Goal: Task Accomplishment & Management: Manage account settings

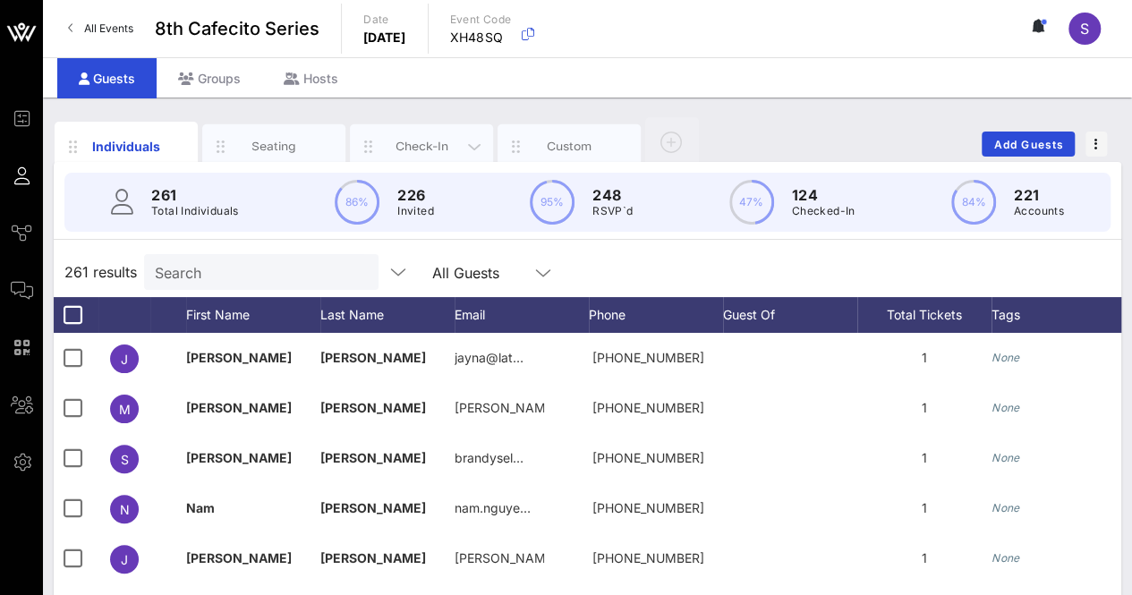
click at [412, 142] on div "Check-In" at bounding box center [422, 146] width 80 height 17
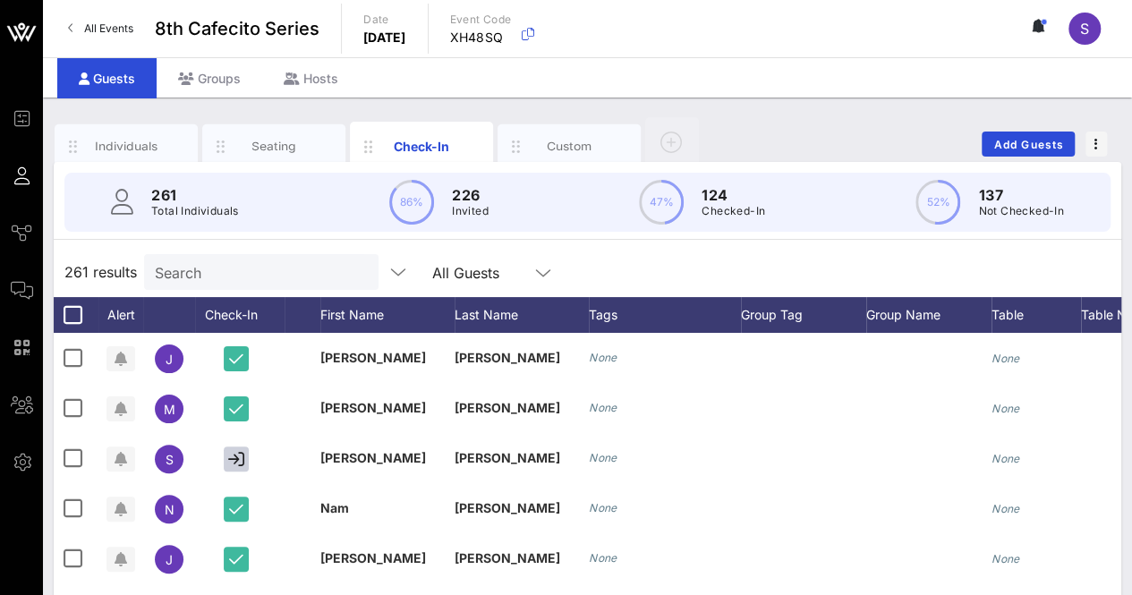
click at [290, 280] on input "Search" at bounding box center [259, 272] width 209 height 23
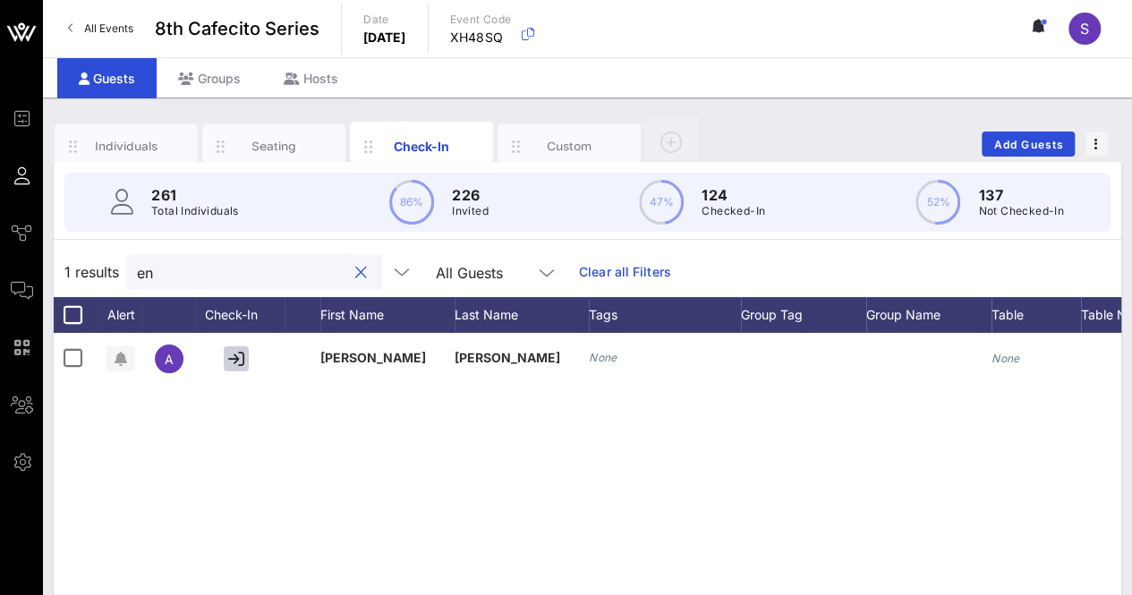
type input "e"
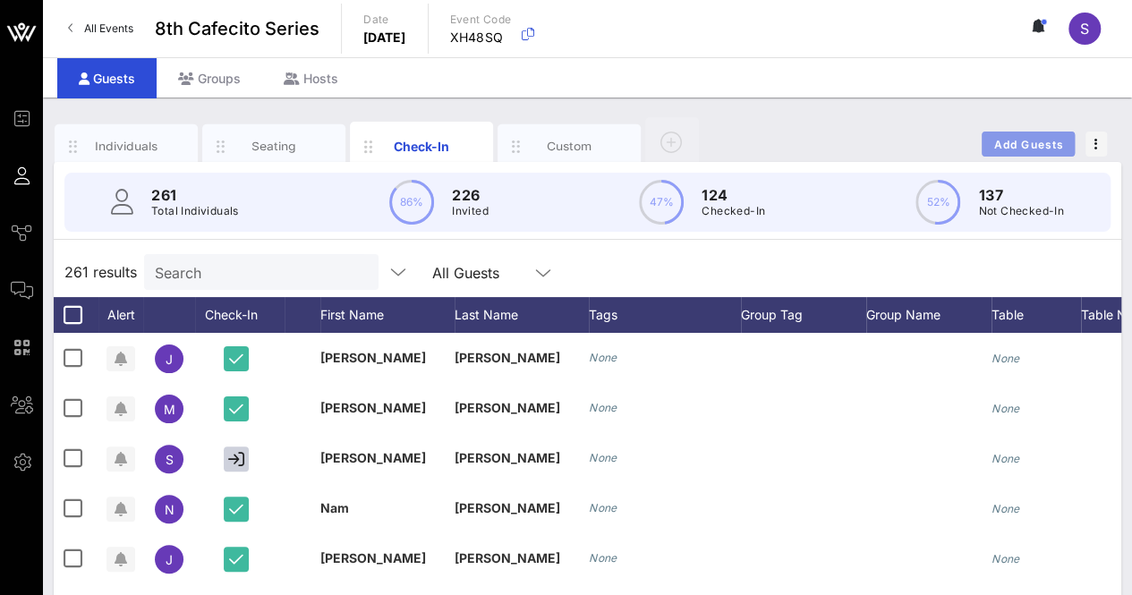
click at [1012, 144] on span "Add Guests" at bounding box center [1029, 144] width 71 height 13
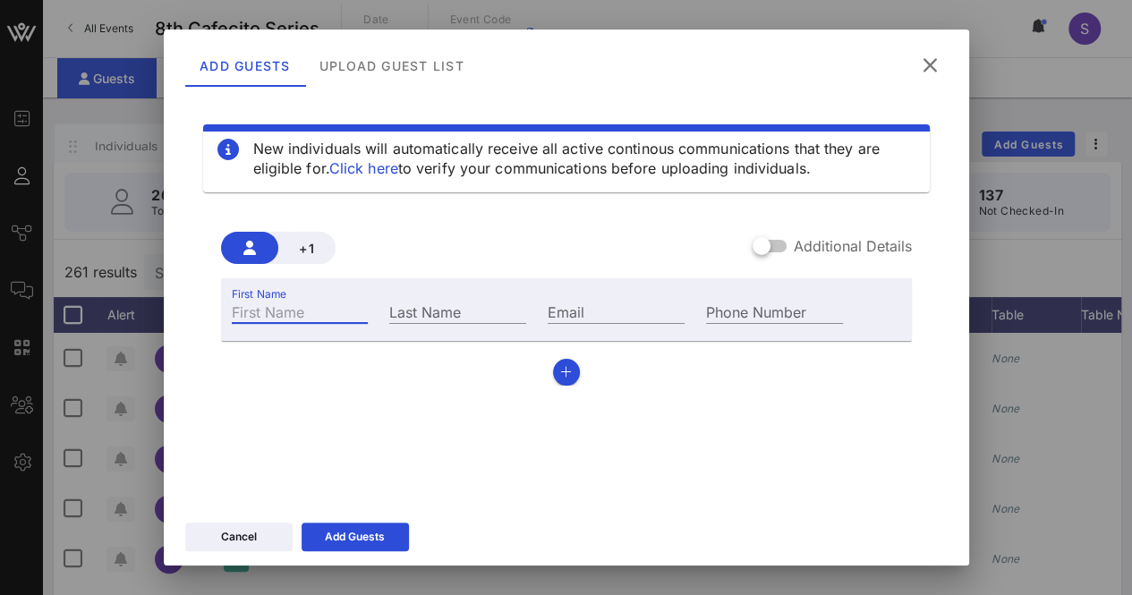
click at [352, 319] on input "First Name" at bounding box center [300, 311] width 137 height 23
type input "[PERSON_NAME]"
click at [450, 302] on input "Last Name" at bounding box center [457, 311] width 137 height 23
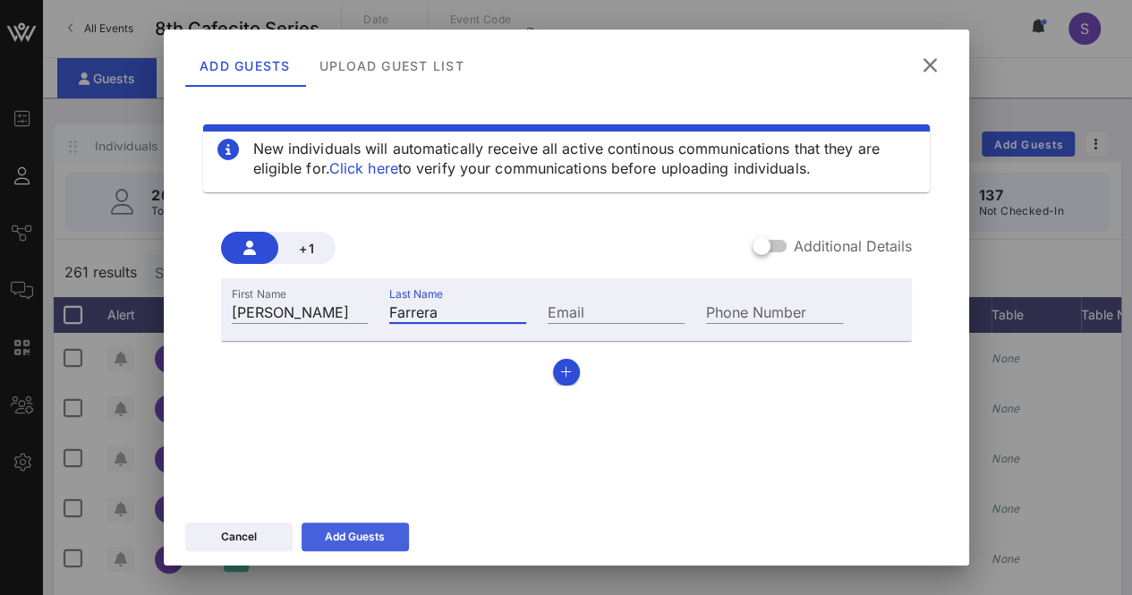
type input "Farrera"
click at [387, 543] on button "Add Guests" at bounding box center [355, 537] width 107 height 29
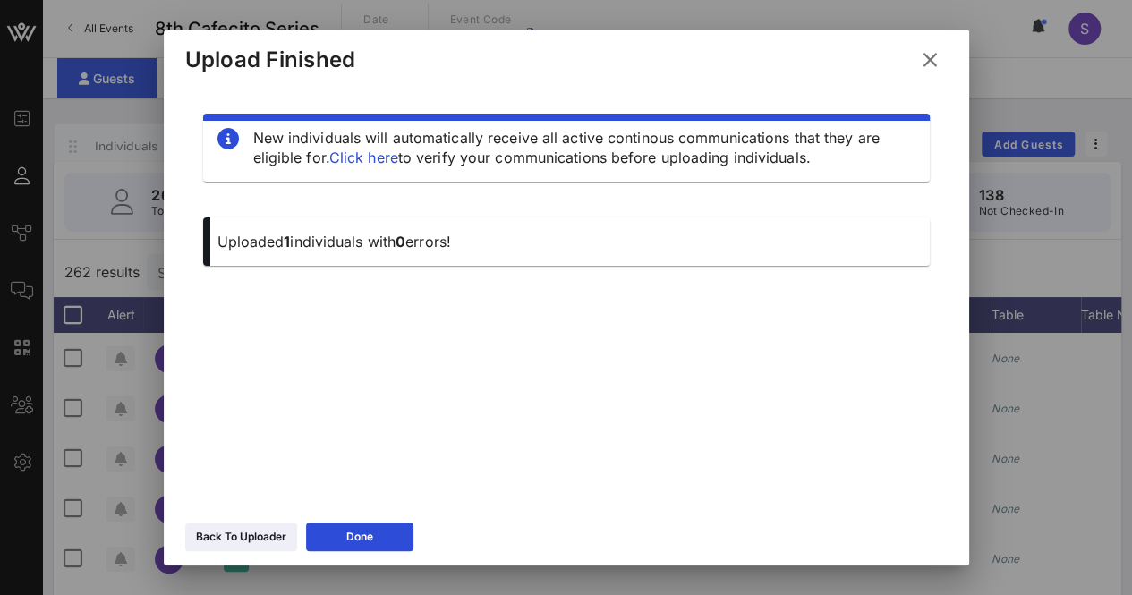
click at [927, 63] on icon at bounding box center [930, 59] width 24 height 21
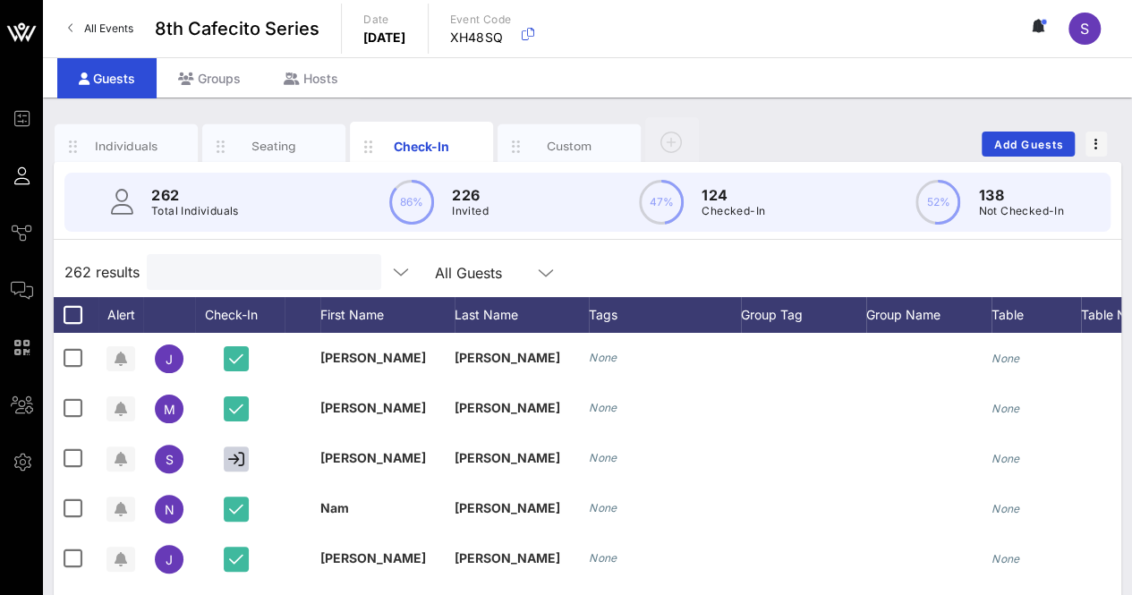
click at [304, 272] on input "text" at bounding box center [262, 272] width 209 height 23
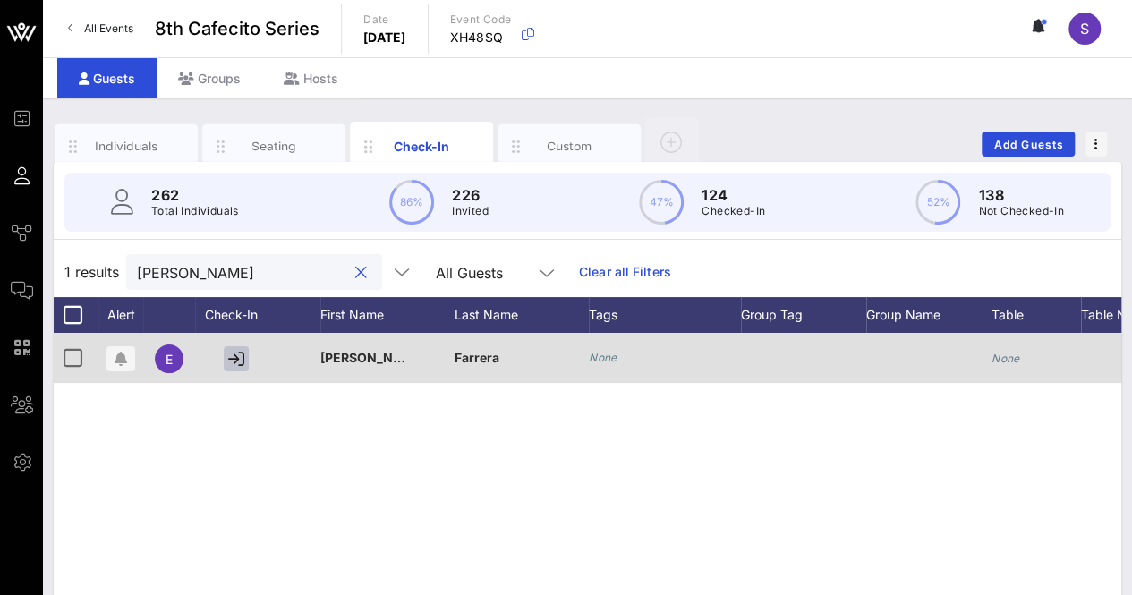
type input "farr"
click at [233, 354] on icon "button" at bounding box center [236, 359] width 16 height 16
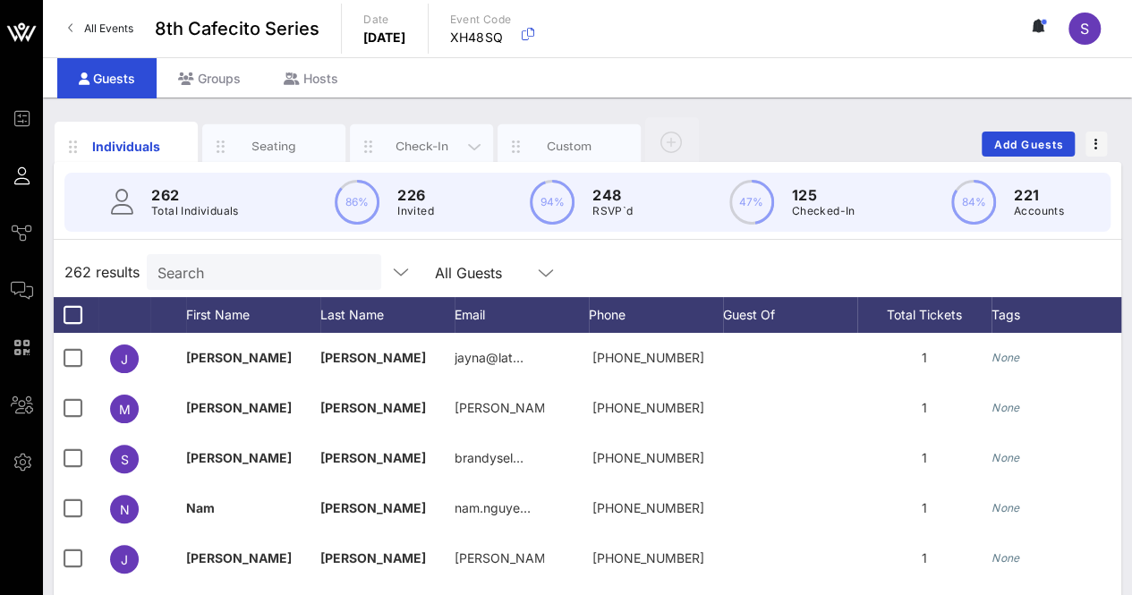
click at [446, 158] on div "Check-In" at bounding box center [421, 146] width 143 height 45
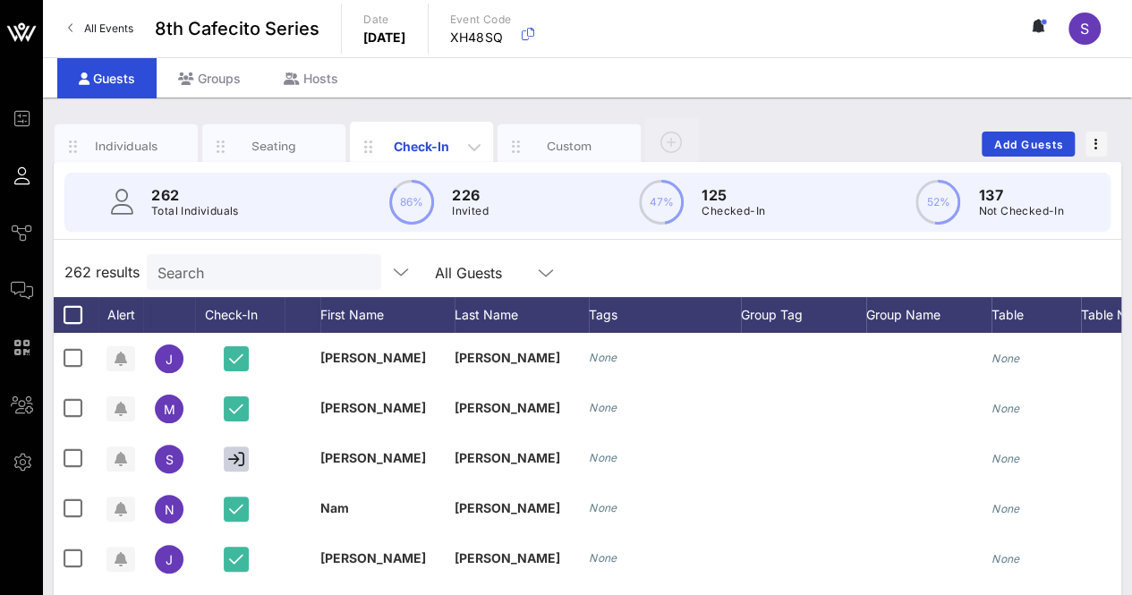
click at [446, 158] on div "Check-In" at bounding box center [421, 146] width 143 height 49
click at [1079, 239] on div "262 Total Individuals 86% 226 Invited 47% 125 Checked-In 52% 137 Not Checked-In" at bounding box center [587, 202] width 1089 height 81
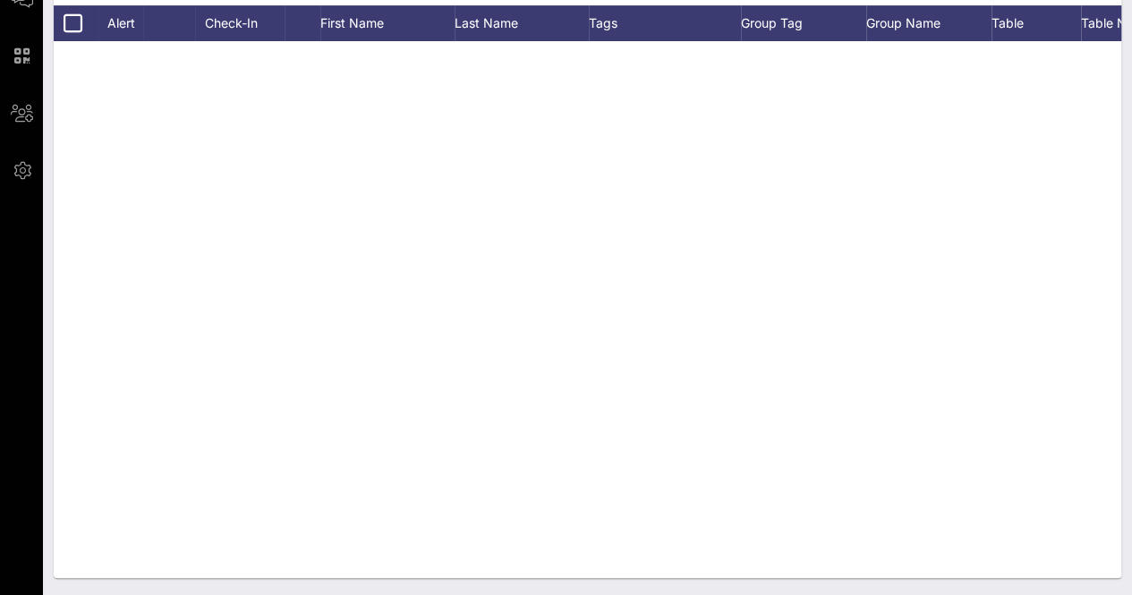
scroll to position [12611, 0]
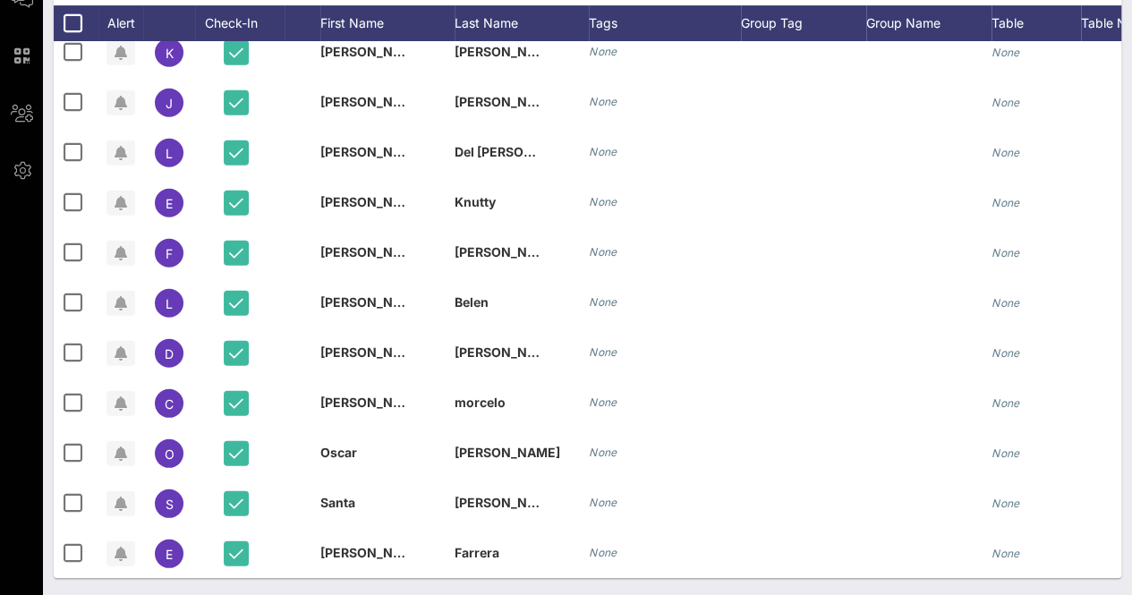
click at [1128, 540] on div "Individuals Seating Check-In Custom Add Guests 262 Total Individuals 86% 226 In…" at bounding box center [587, 201] width 1089 height 790
